Goal: Register for event/course

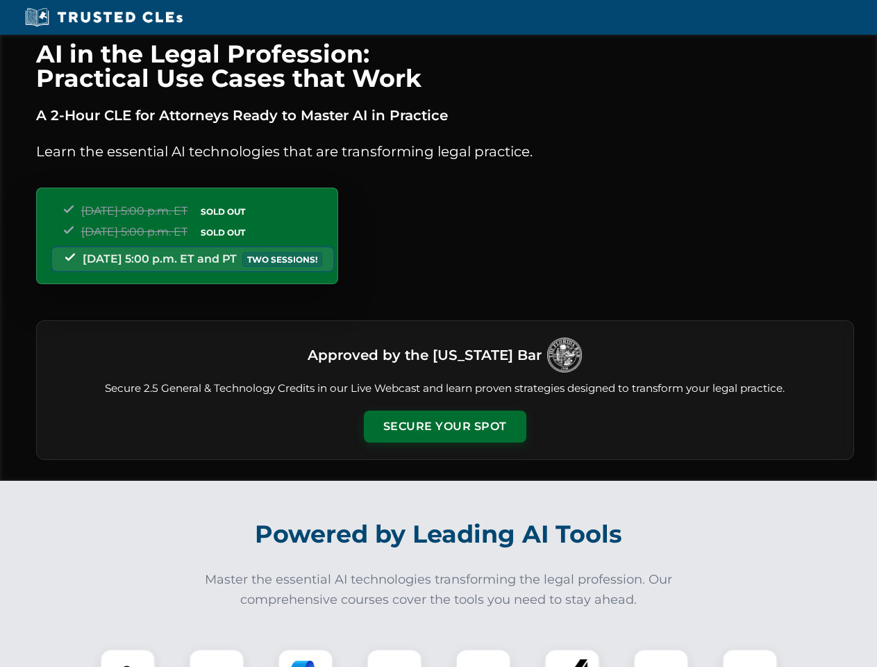
click at [444, 426] on button "Secure Your Spot" at bounding box center [445, 426] width 162 height 32
click at [128, 658] on img at bounding box center [128, 676] width 40 height 40
